Goal: Task Accomplishment & Management: Manage account settings

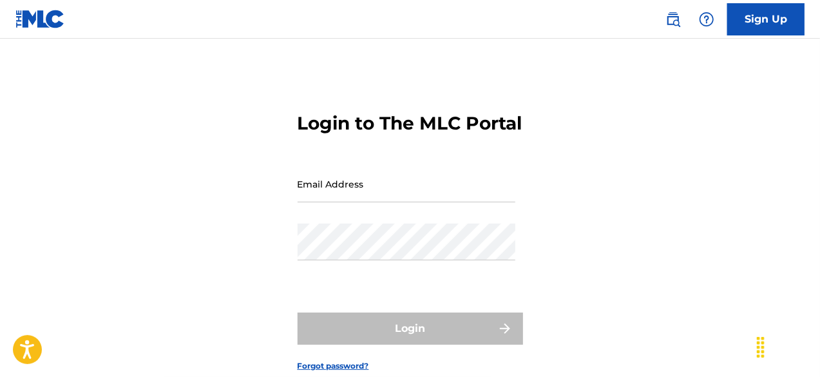
scroll to position [42, 0]
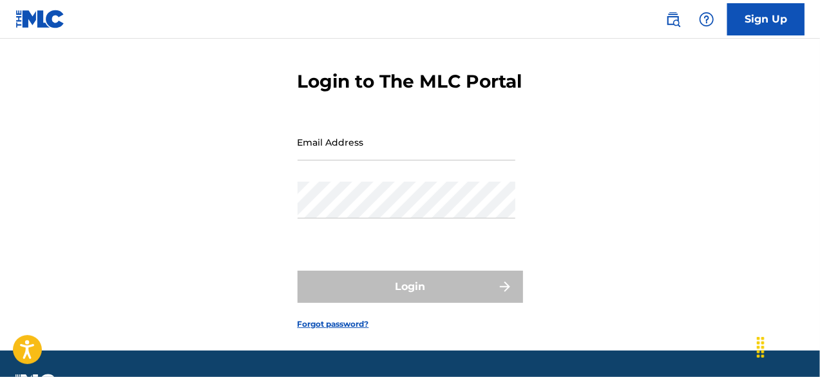
click at [322, 160] on input "Email Address" at bounding box center [407, 142] width 218 height 37
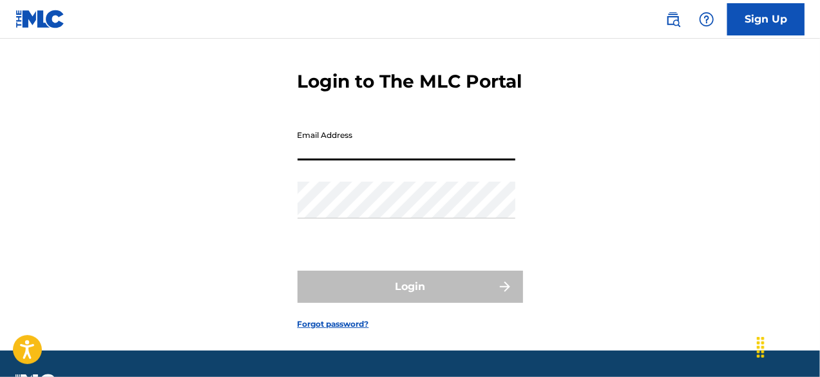
type input "[EMAIL_ADDRESS][DOMAIN_NAME]"
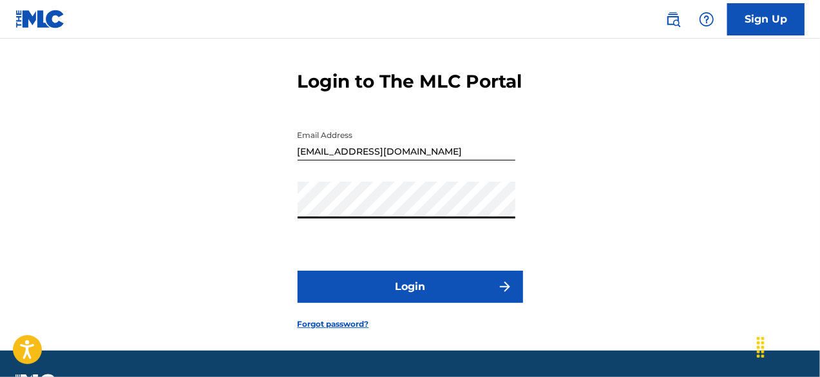
click at [298, 271] on button "Login" at bounding box center [411, 287] width 226 height 32
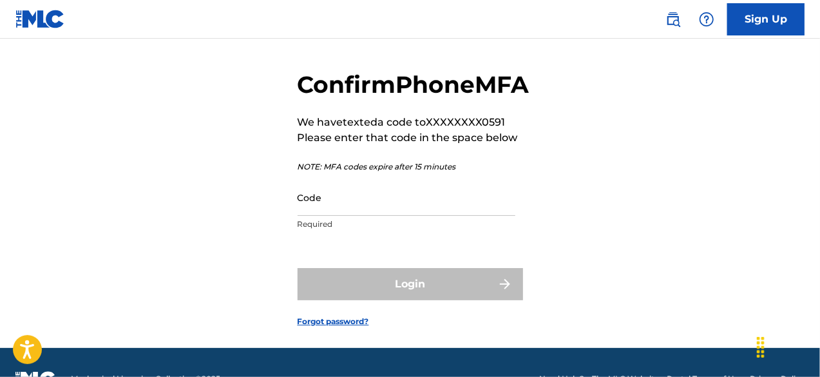
click at [358, 216] on input "Code" at bounding box center [407, 197] width 218 height 37
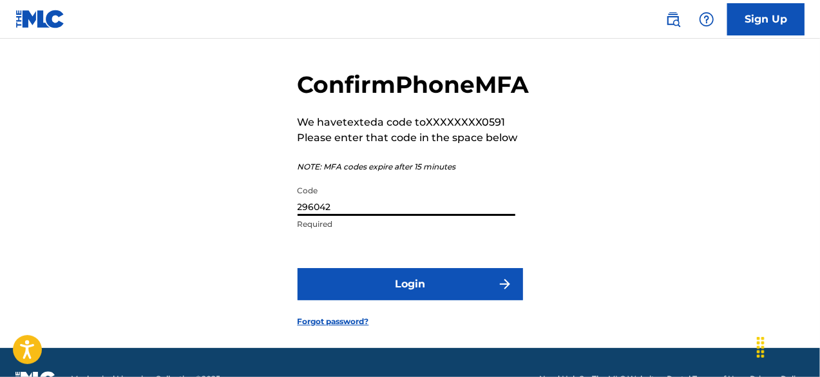
type input "296042"
click at [400, 300] on button "Login" at bounding box center [411, 284] width 226 height 32
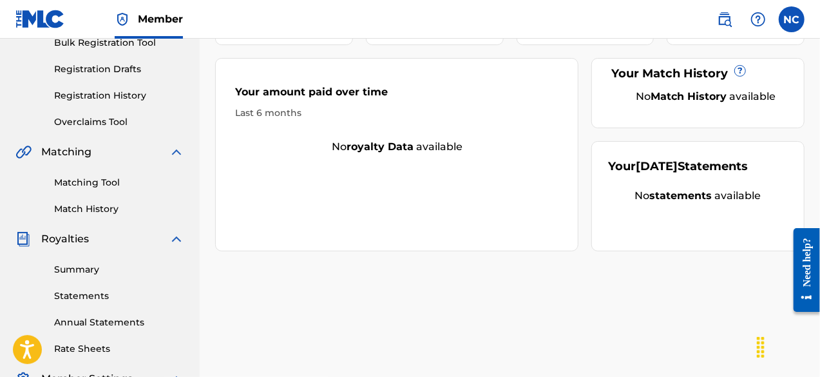
scroll to position [306, 0]
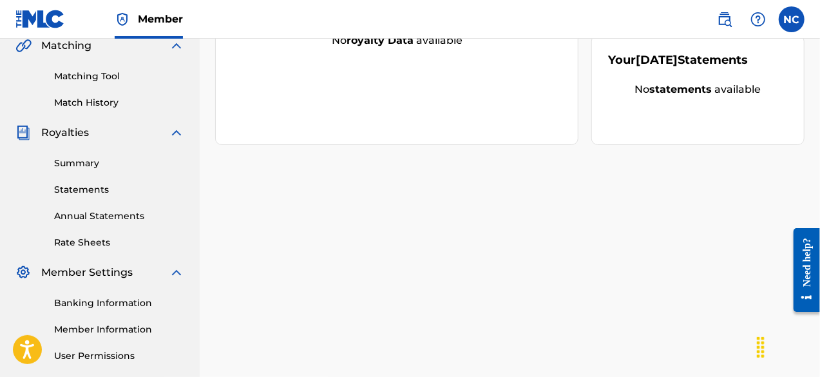
click at [77, 168] on link "Summary" at bounding box center [119, 164] width 130 height 14
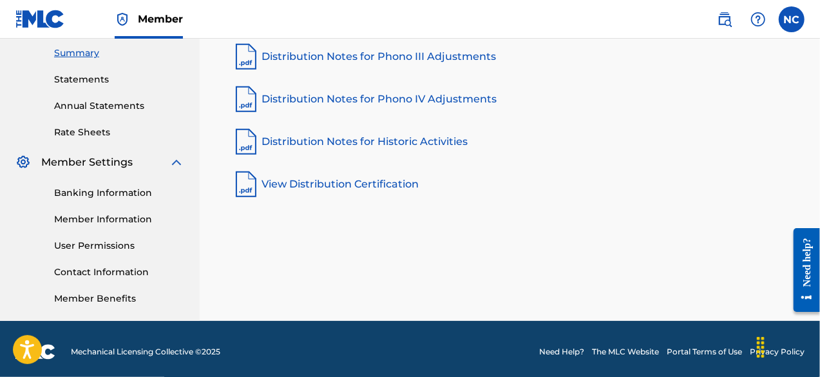
scroll to position [421, 0]
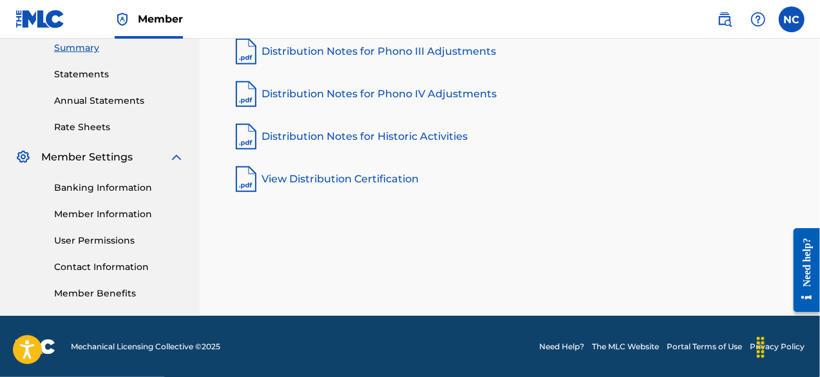
click at [103, 262] on link "Contact Information" at bounding box center [119, 267] width 130 height 14
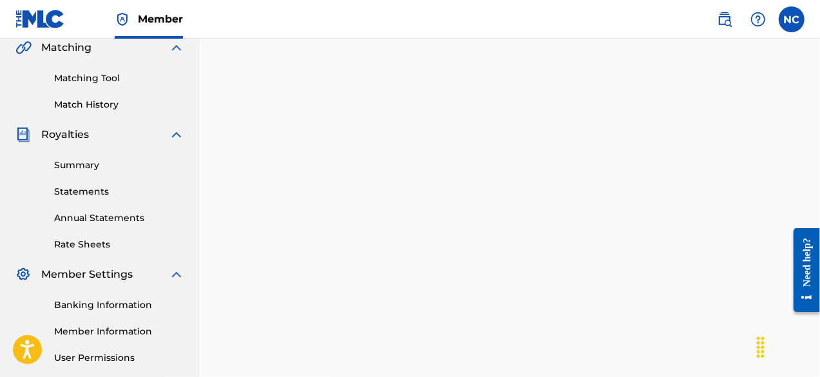
scroll to position [305, 0]
click at [85, 186] on link "Statements" at bounding box center [119, 191] width 130 height 14
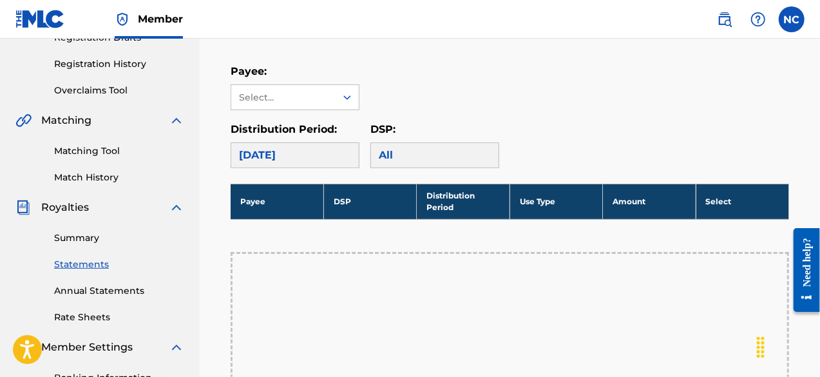
scroll to position [229, 0]
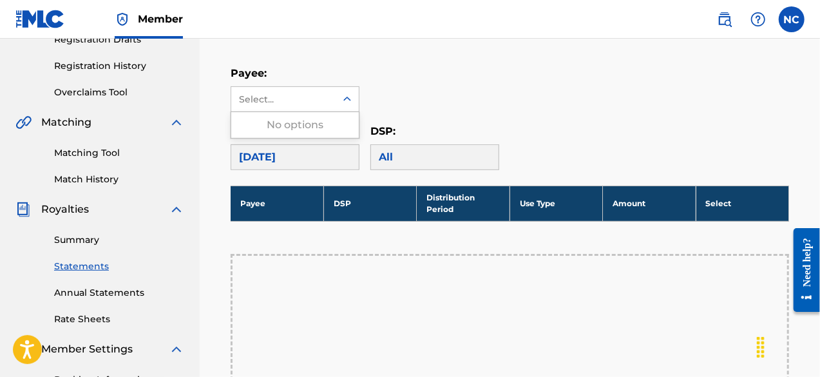
click at [335, 93] on div "Select..." at bounding box center [283, 99] width 104 height 24
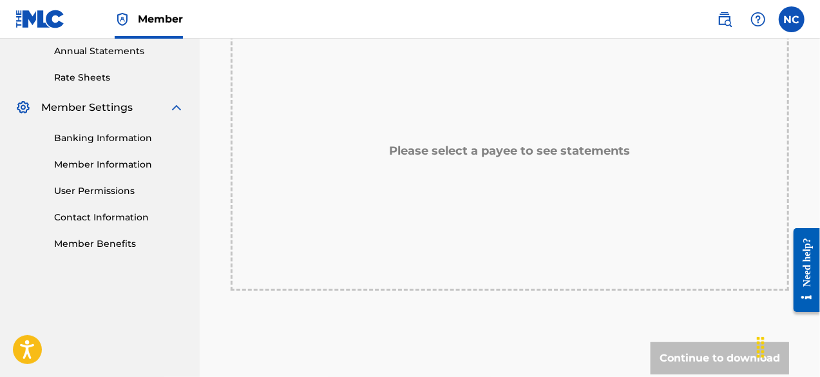
scroll to position [470, 0]
click at [90, 217] on link "Contact Information" at bounding box center [119, 218] width 130 height 14
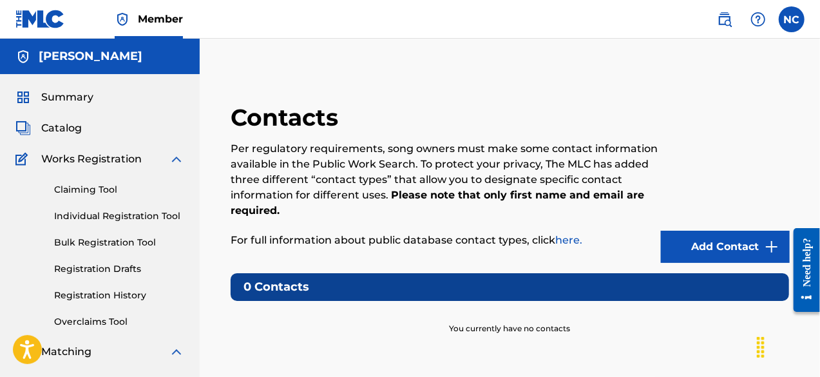
click at [54, 95] on span "Summary" at bounding box center [67, 97] width 52 height 15
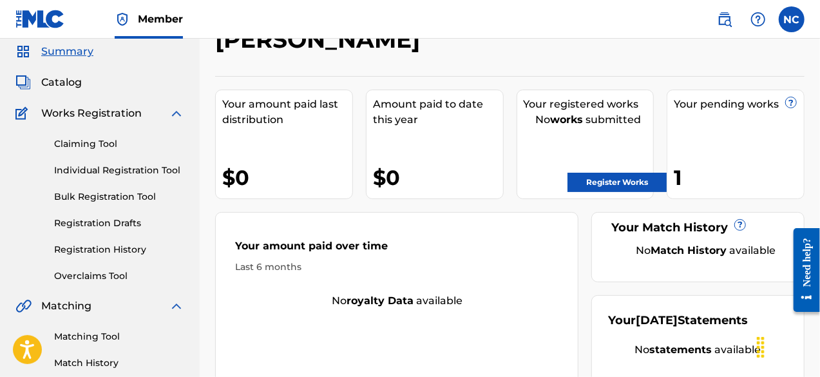
scroll to position [46, 0]
click at [608, 186] on link "Register Works" at bounding box center [617, 181] width 99 height 19
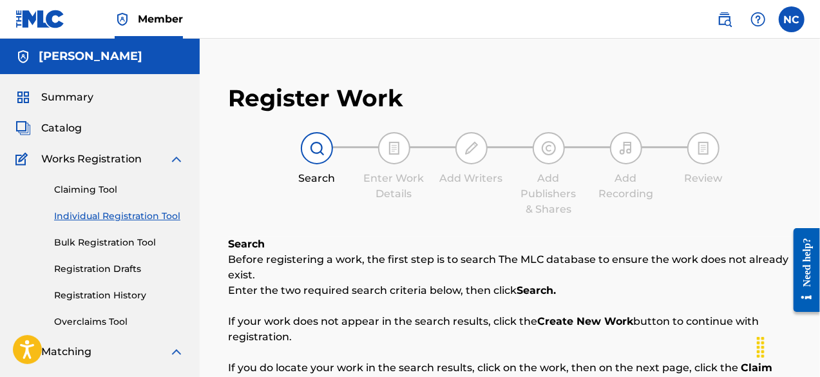
click at [88, 131] on div "Catalog" at bounding box center [99, 128] width 169 height 15
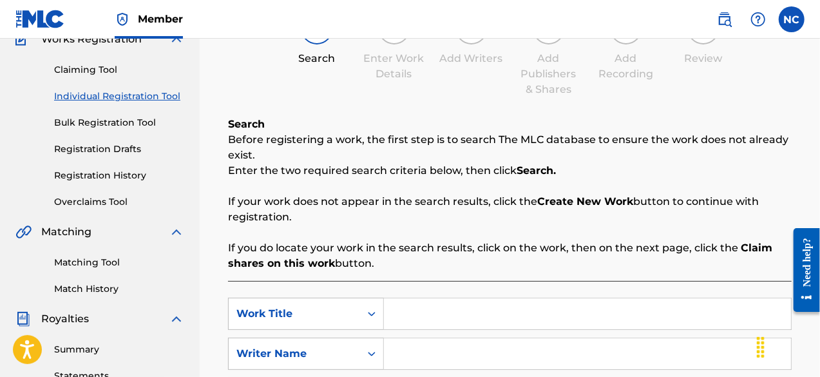
scroll to position [122, 0]
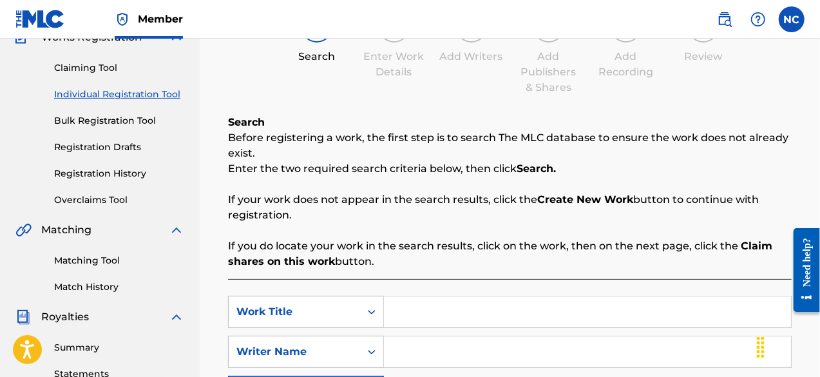
click at [75, 200] on link "Overclaims Tool" at bounding box center [119, 200] width 130 height 14
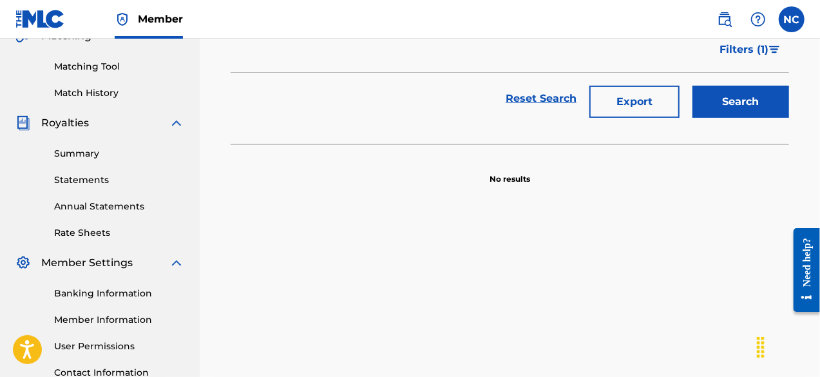
scroll to position [421, 0]
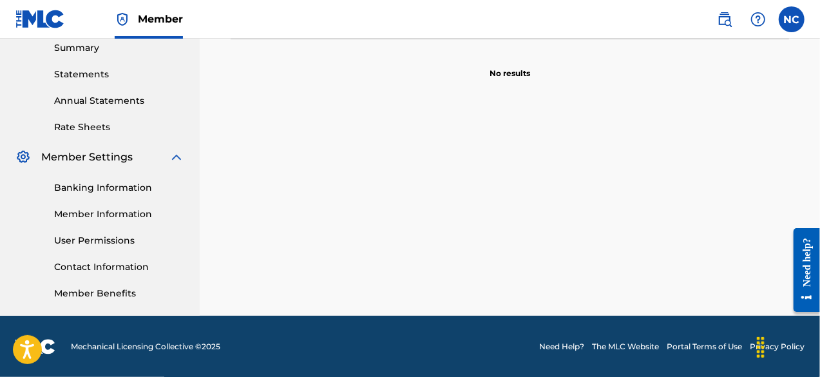
click at [550, 345] on link "Need Help?" at bounding box center [561, 347] width 45 height 12
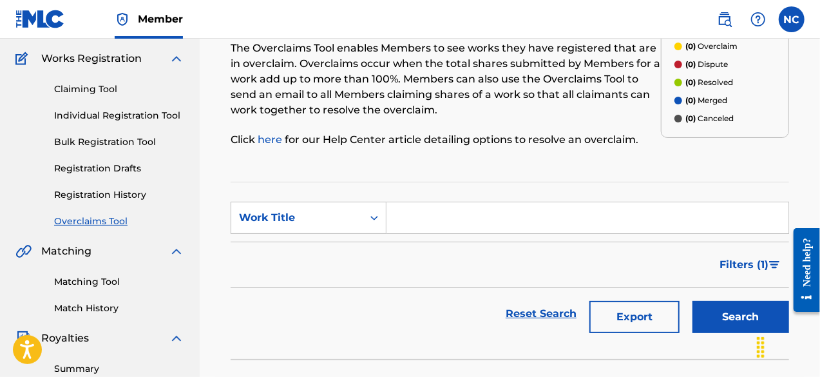
scroll to position [0, 0]
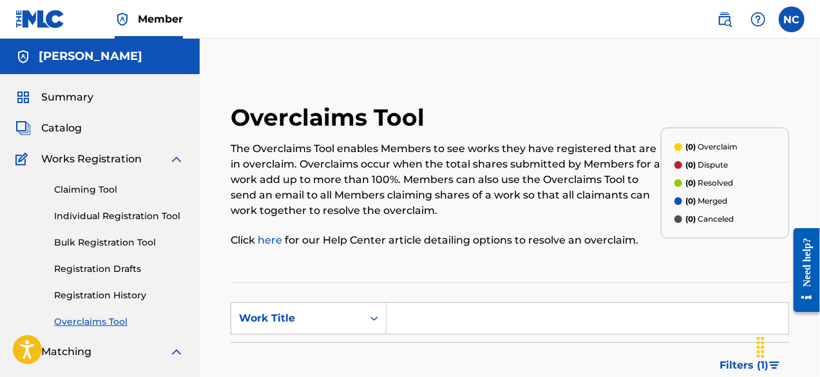
click at [61, 101] on span "Summary" at bounding box center [67, 97] width 52 height 15
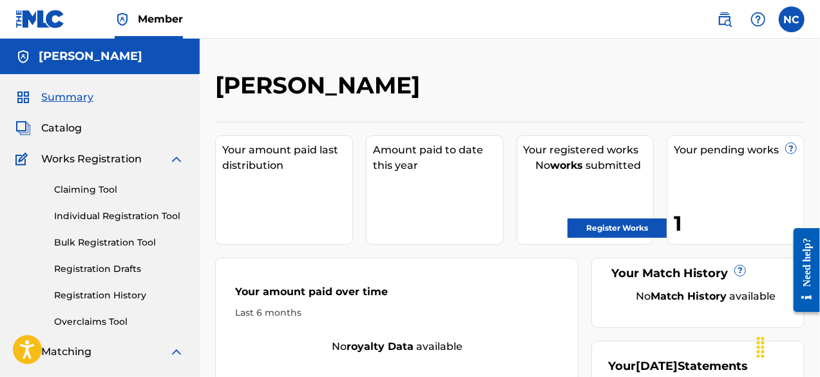
click at [150, 19] on span "Member" at bounding box center [160, 19] width 45 height 15
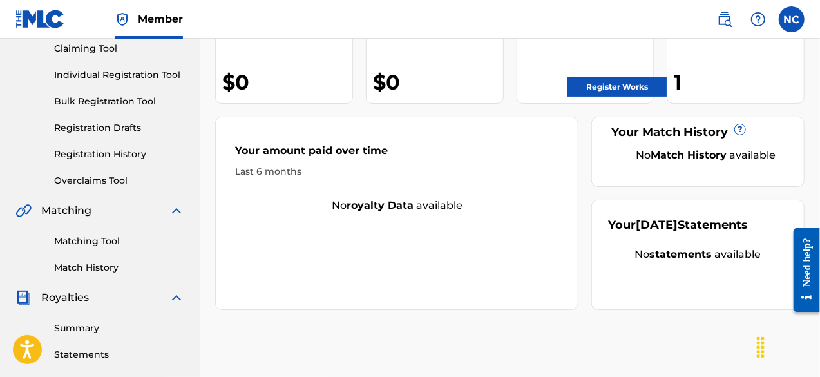
scroll to position [142, 0]
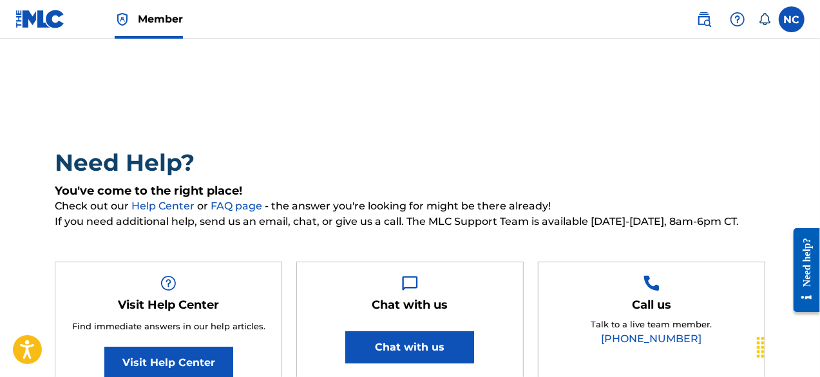
scroll to position [2, 0]
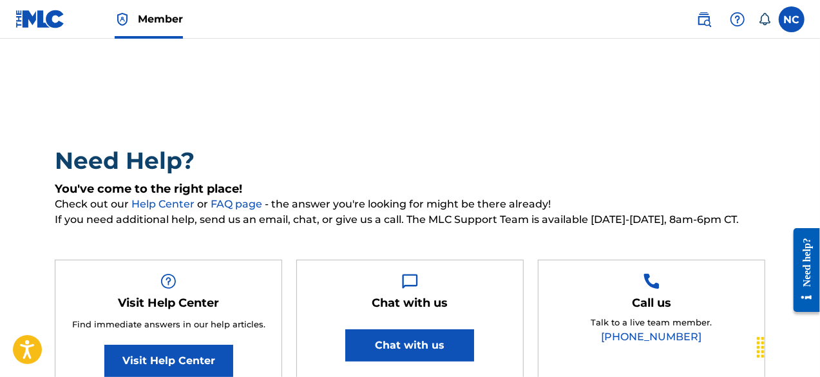
click at [798, 32] on div "NC [GEOGRAPHIC_DATA] [PERSON_NAME] [EMAIL_ADDRESS][DOMAIN_NAME] Notification Pr…" at bounding box center [744, 19] width 121 height 26
click at [794, 26] on label at bounding box center [792, 19] width 26 height 26
click at [792, 19] on input "NC [PERSON_NAME] [EMAIL_ADDRESS][DOMAIN_NAME] Notification Preferences Profile …" at bounding box center [792, 19] width 0 height 0
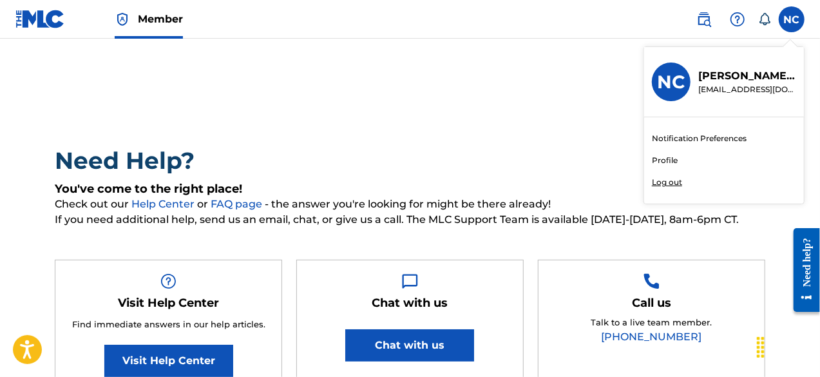
click at [664, 164] on link "Profile" at bounding box center [665, 161] width 26 height 12
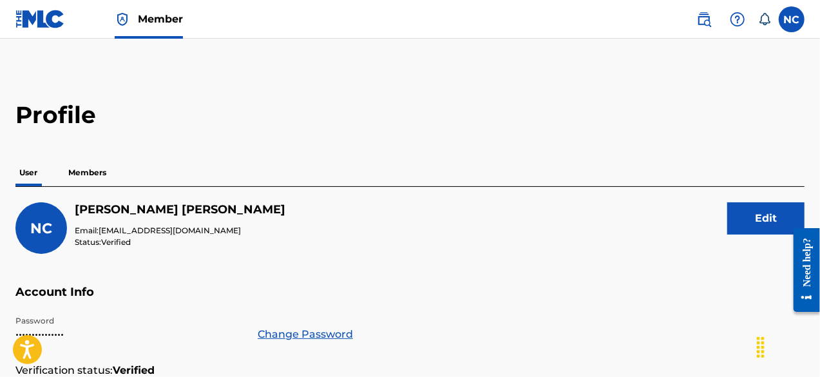
click at [102, 169] on p "Members" at bounding box center [87, 172] width 46 height 27
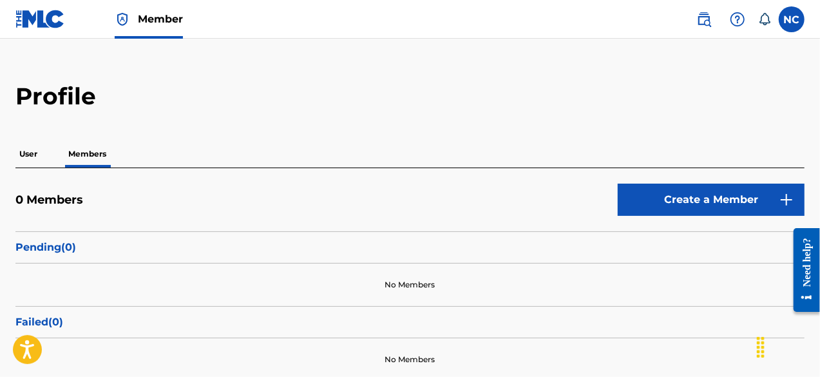
scroll to position [15, 0]
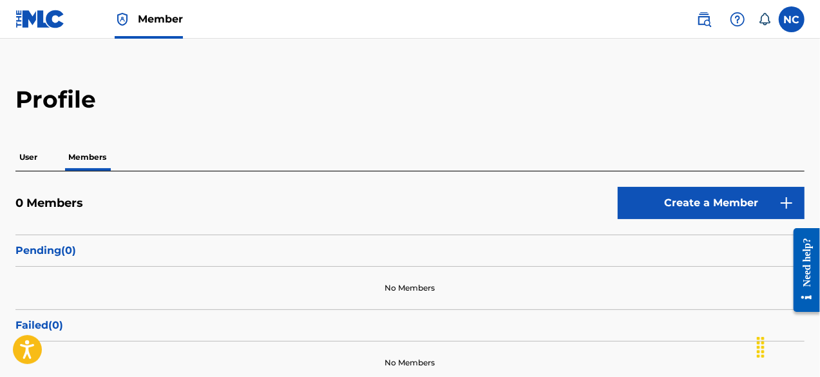
click at [21, 151] on p "User" at bounding box center [28, 157] width 26 height 27
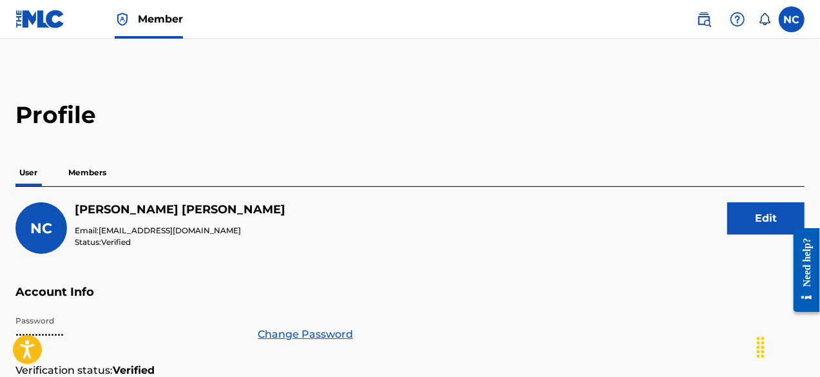
click at [794, 14] on label at bounding box center [792, 19] width 26 height 26
click at [792, 19] on input "NC [PERSON_NAME] [EMAIL_ADDRESS][DOMAIN_NAME] Notification Preferences Profile …" at bounding box center [792, 19] width 0 height 0
click at [711, 17] on img at bounding box center [704, 19] width 15 height 15
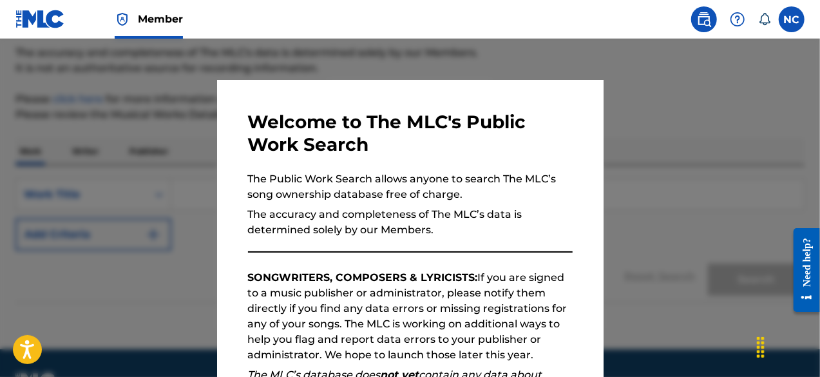
click at [796, 10] on label at bounding box center [792, 19] width 26 height 26
click at [792, 19] on input "NC [PERSON_NAME] [EMAIL_ADDRESS][DOMAIN_NAME] Notification Preferences Profile …" at bounding box center [792, 19] width 0 height 0
click at [673, 222] on div at bounding box center [410, 227] width 820 height 377
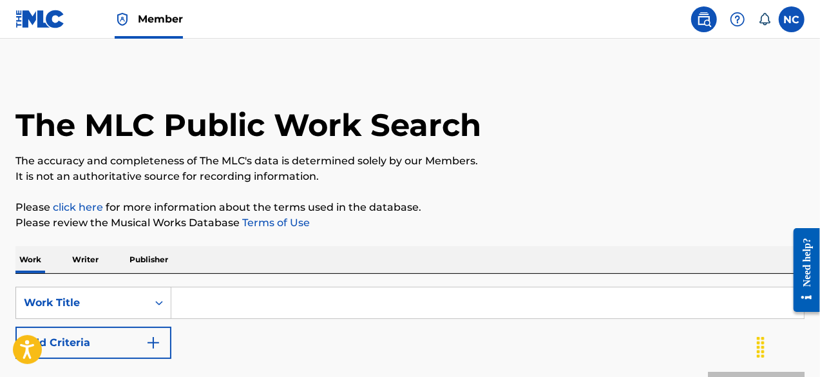
click at [796, 18] on label at bounding box center [792, 19] width 26 height 26
click at [792, 19] on input "NC [PERSON_NAME] [EMAIL_ADDRESS][DOMAIN_NAME] Notification Preferences Profile …" at bounding box center [792, 19] width 0 height 0
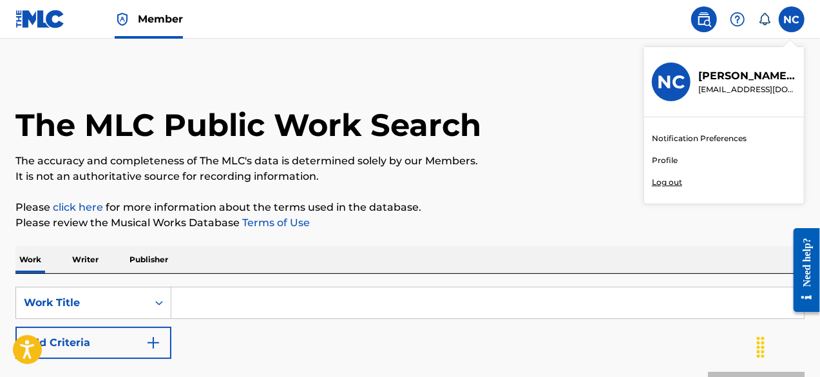
click at [668, 160] on link "Profile" at bounding box center [665, 161] width 26 height 12
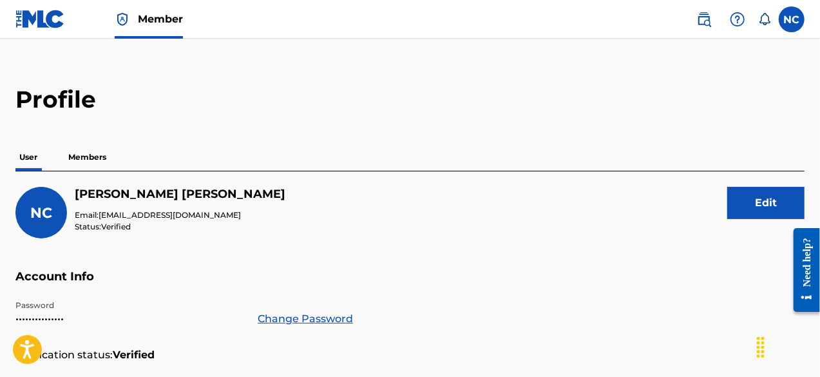
scroll to position [15, 0]
click at [48, 211] on span "NC" at bounding box center [41, 212] width 22 height 17
click at [737, 19] on img at bounding box center [737, 19] width 15 height 15
click at [705, 32] on link at bounding box center [704, 19] width 26 height 26
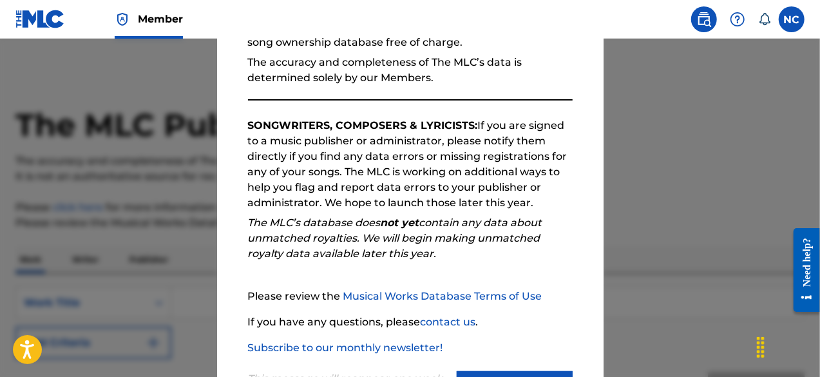
scroll to position [212, 0]
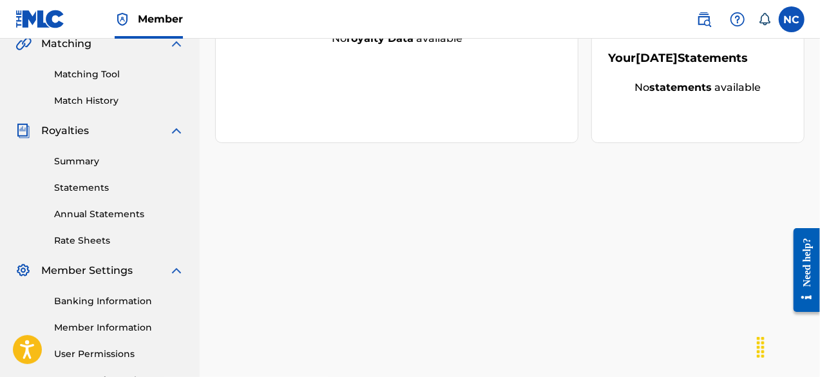
scroll to position [321, 0]
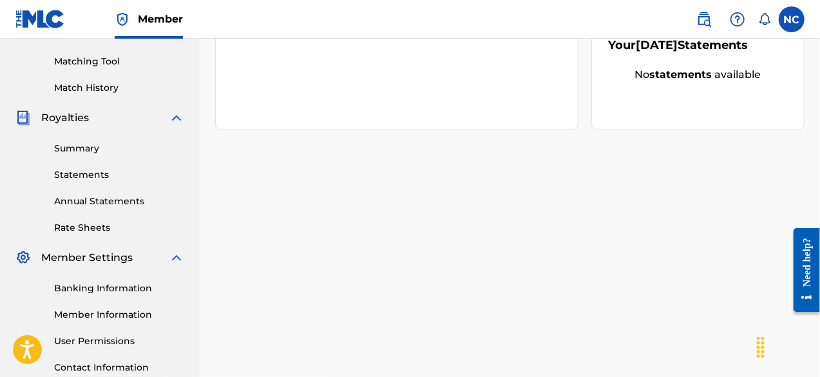
click at [97, 290] on link "Banking Information" at bounding box center [119, 289] width 130 height 14
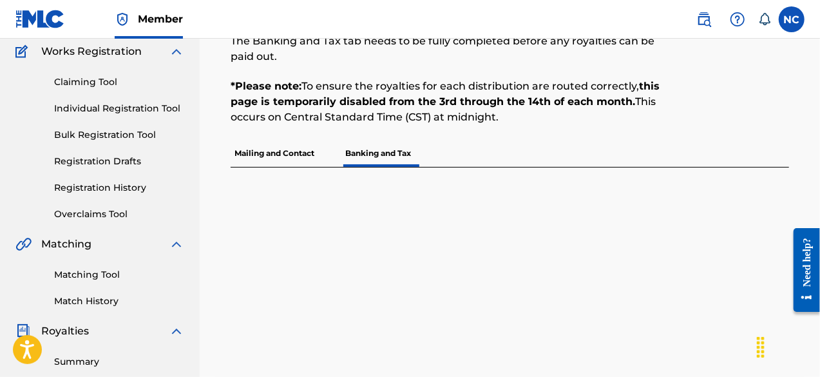
scroll to position [109, 0]
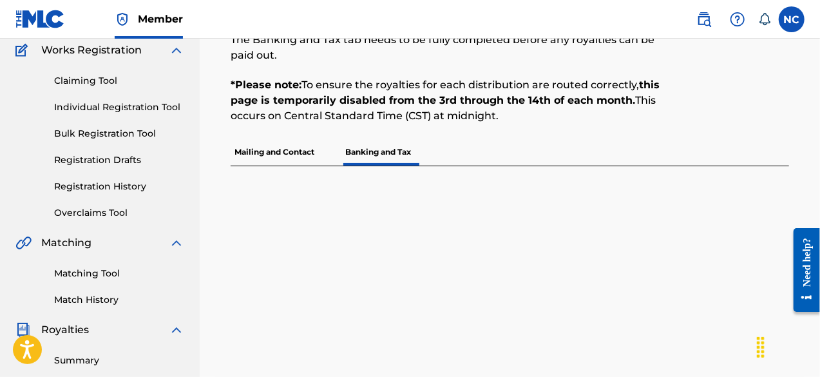
click at [278, 148] on p "Mailing and Contact" at bounding box center [275, 152] width 88 height 27
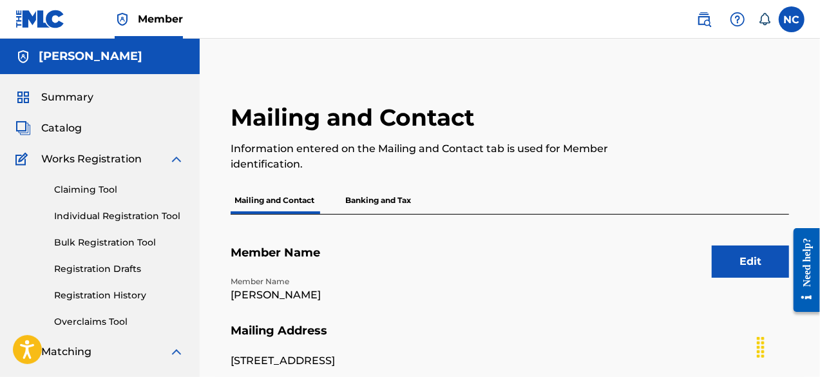
click at [376, 195] on p "Banking and Tax" at bounding box center [378, 200] width 73 height 27
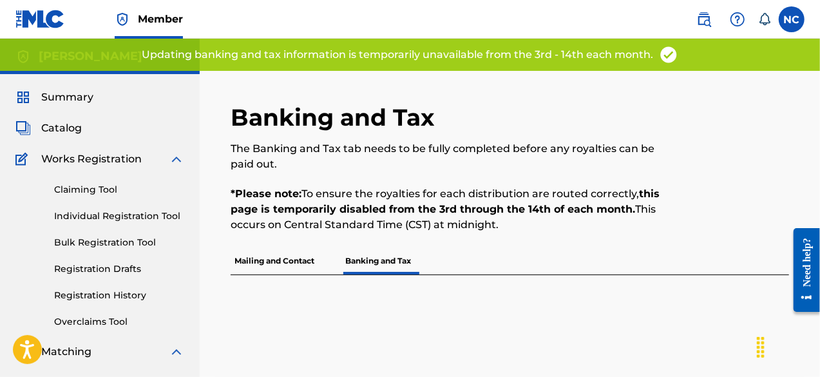
click at [297, 252] on p "Mailing and Contact" at bounding box center [275, 260] width 88 height 27
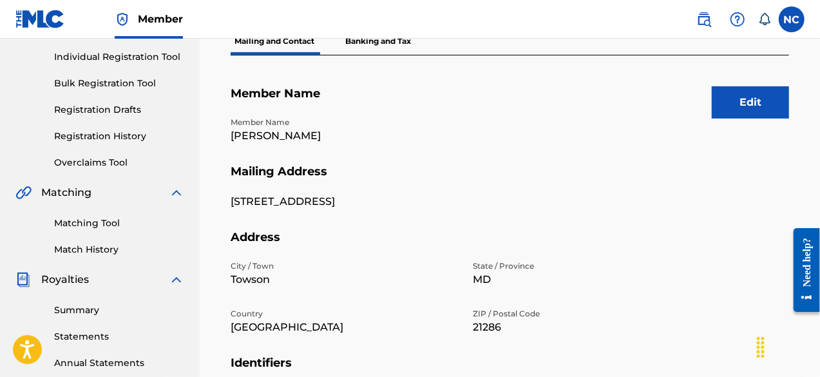
scroll to position [258, 0]
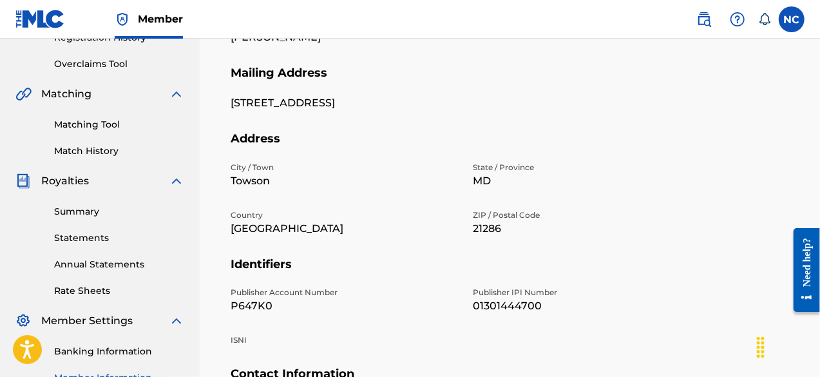
click at [523, 310] on p "01301444700" at bounding box center [586, 305] width 227 height 15
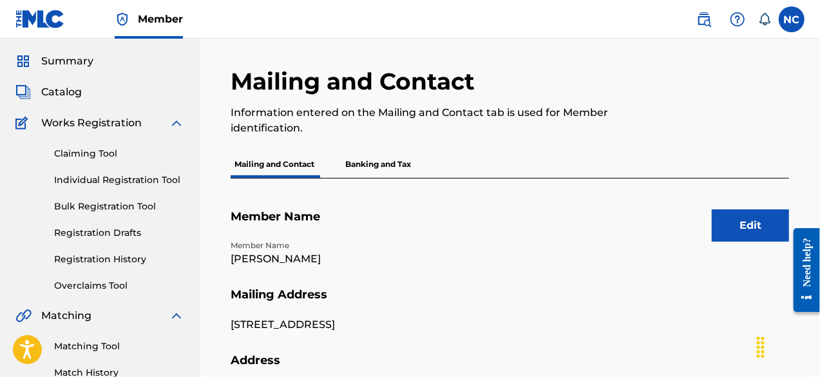
scroll to position [35, 0]
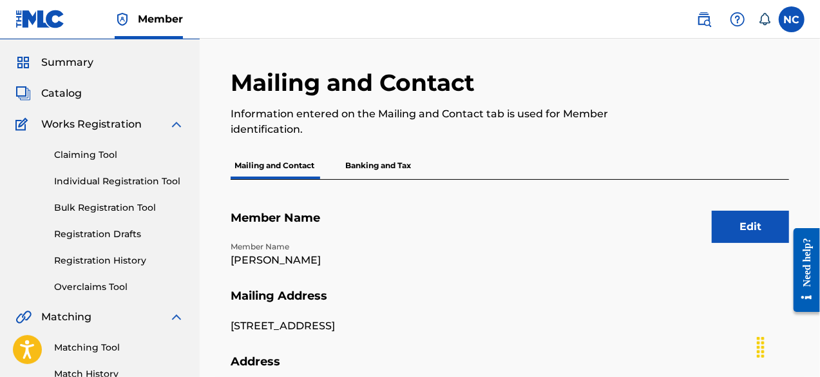
click at [718, 220] on button "Edit" at bounding box center [750, 227] width 77 height 32
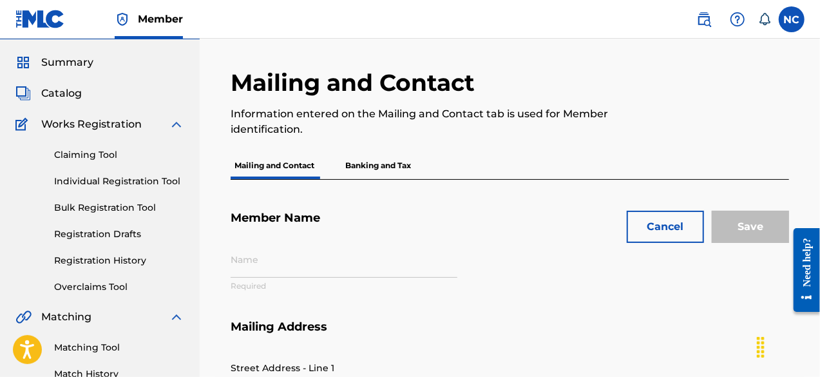
type input "Nicholas Ciamarra"
type input "[STREET_ADDRESS]"
type input "Towson"
type input "21286"
type input "P647K0"
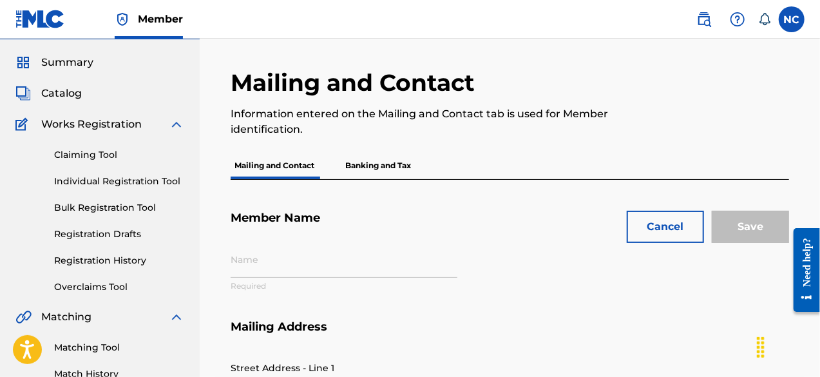
type input "01301444700"
type input "443"
type input "6190591"
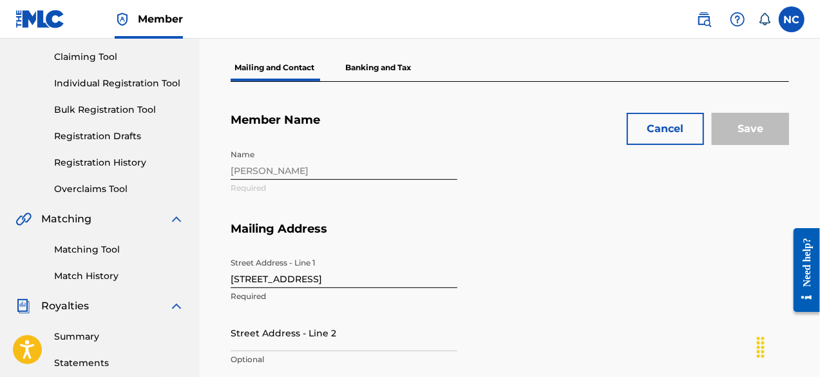
click at [360, 72] on p "Banking and Tax" at bounding box center [378, 67] width 73 height 27
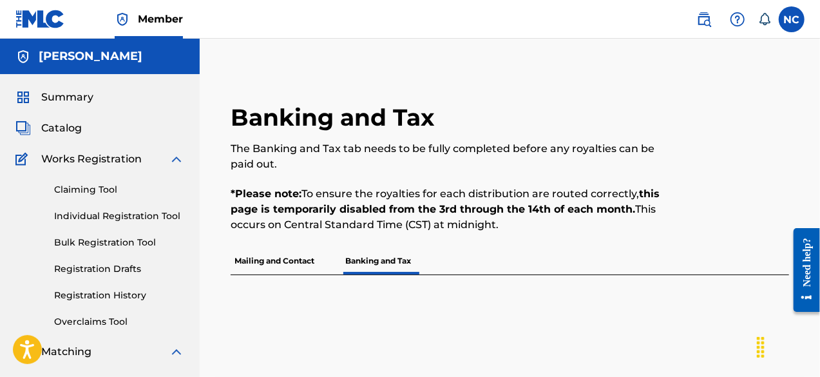
click at [790, 19] on label at bounding box center [792, 19] width 26 height 26
click at [792, 19] on input "NC [PERSON_NAME] [EMAIL_ADDRESS][DOMAIN_NAME] Notification Preferences Profile …" at bounding box center [792, 19] width 0 height 0
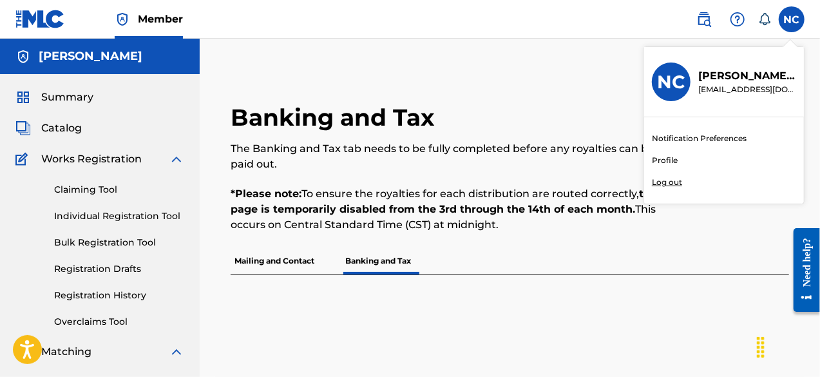
click at [677, 180] on p "Log out" at bounding box center [667, 183] width 30 height 12
click at [792, 19] on input "NC [PERSON_NAME] [EMAIL_ADDRESS][DOMAIN_NAME] Notification Preferences Profile …" at bounding box center [792, 19] width 0 height 0
